Goal: Information Seeking & Learning: Learn about a topic

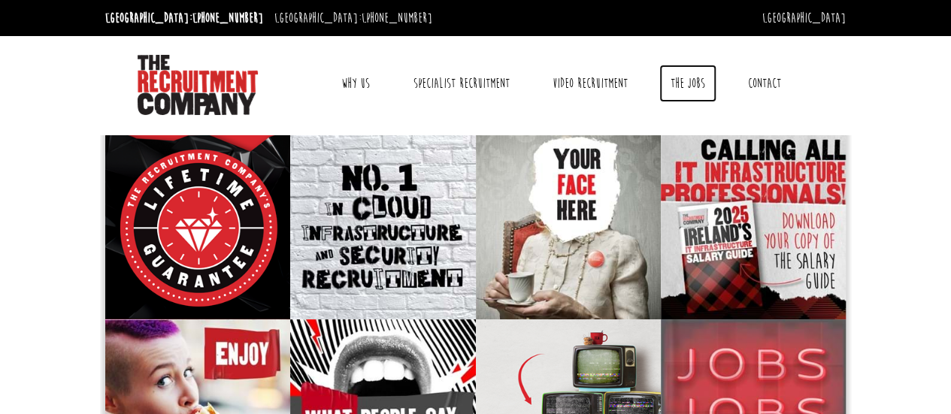
click at [699, 80] on link "The Jobs" at bounding box center [687, 84] width 57 height 38
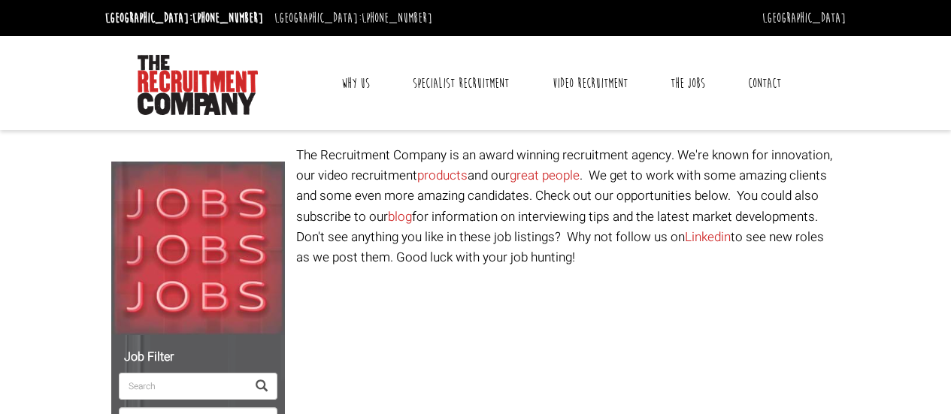
select select "[GEOGRAPHIC_DATA]"
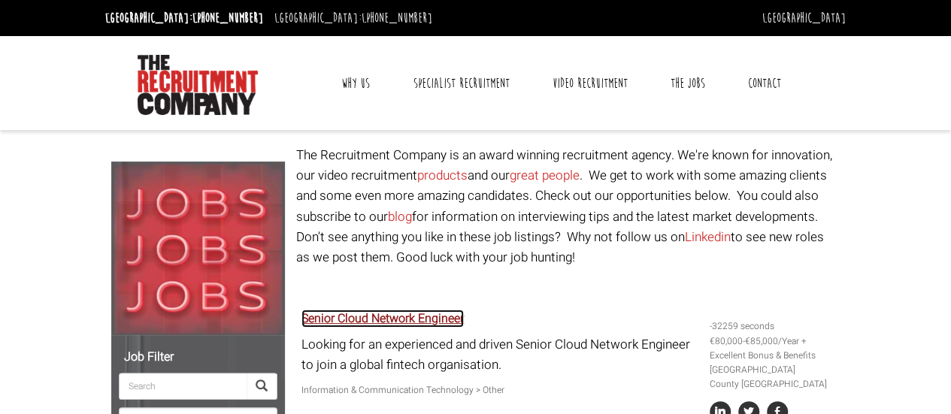
click at [368, 315] on link "Senior Cloud Network Engineer" at bounding box center [383, 319] width 162 height 18
